Goal: Entertainment & Leisure: Consume media (video, audio)

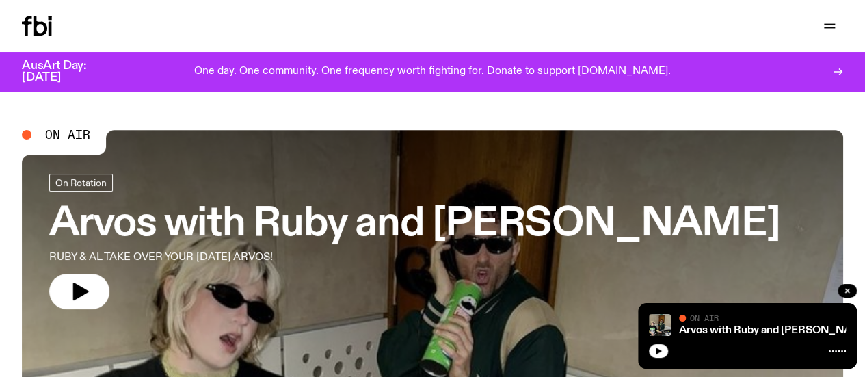
click at [79, 277] on button "button" at bounding box center [79, 291] width 60 height 36
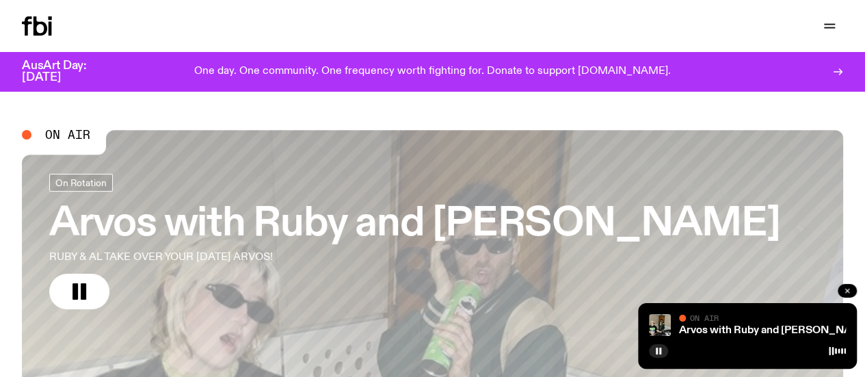
click at [850, 291] on button "button" at bounding box center [846, 291] width 19 height 14
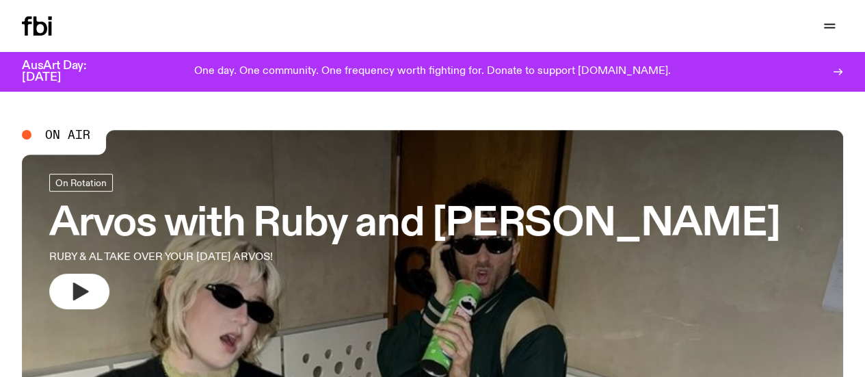
click at [78, 292] on icon "button" at bounding box center [81, 291] width 16 height 18
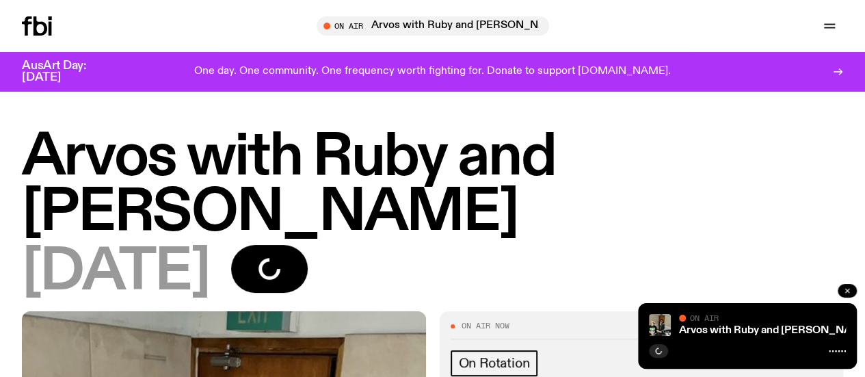
click at [849, 291] on icon "button" at bounding box center [847, 290] width 8 height 8
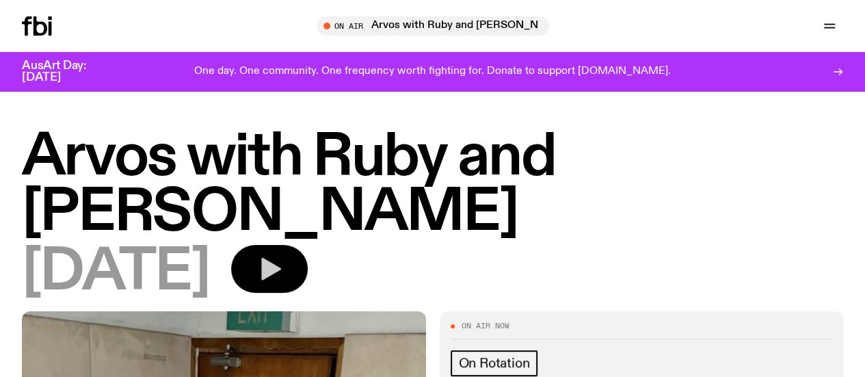
click at [308, 245] on button "button" at bounding box center [269, 269] width 77 height 48
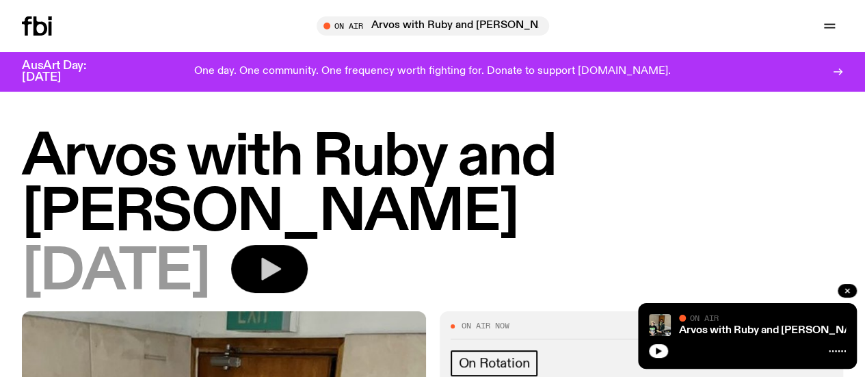
click at [308, 245] on button "button" at bounding box center [269, 269] width 77 height 48
